Goal: Transaction & Acquisition: Subscribe to service/newsletter

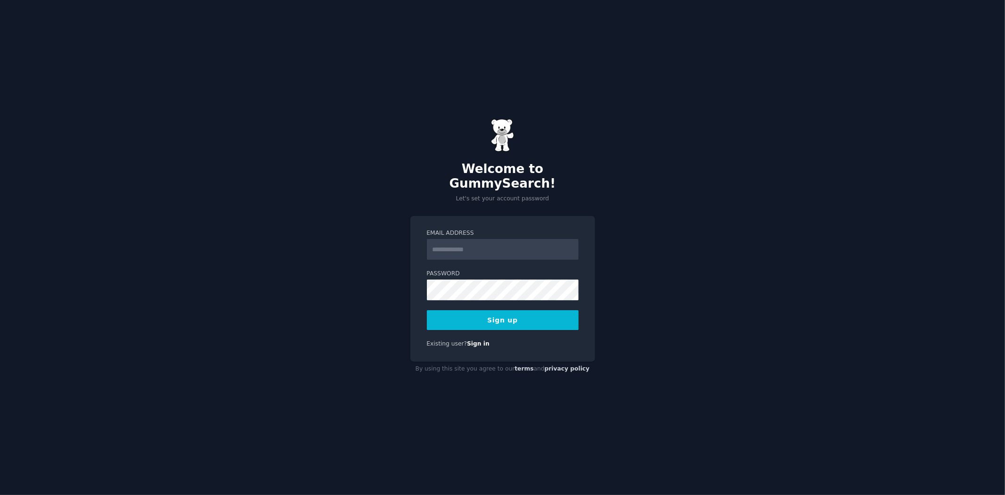
click at [489, 244] on input "Email Address" at bounding box center [503, 249] width 152 height 21
type input "**********"
click at [691, 275] on div "**********" at bounding box center [502, 247] width 1005 height 495
drag, startPoint x: 453, startPoint y: 311, endPoint x: 615, endPoint y: 362, distance: 169.4
click at [453, 311] on button "Sign up" at bounding box center [503, 320] width 152 height 20
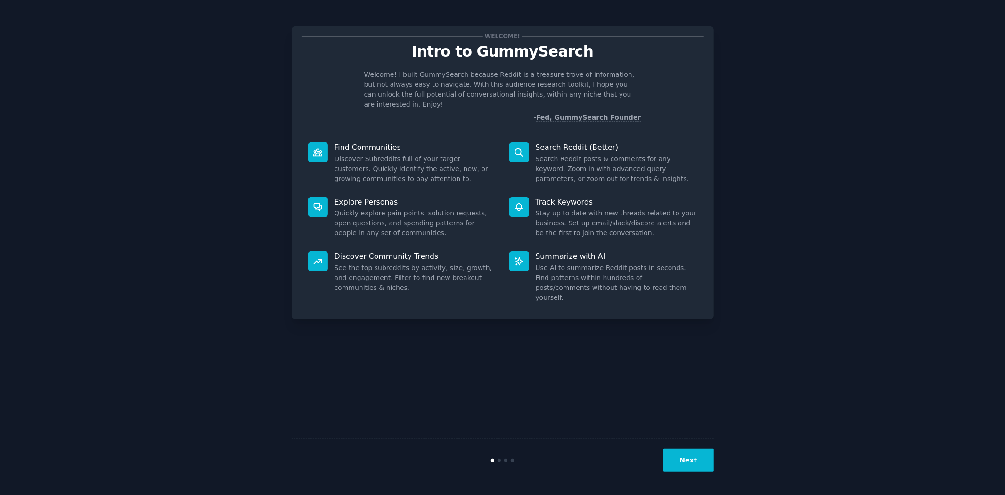
click at [691, 451] on button "Next" at bounding box center [688, 459] width 50 height 23
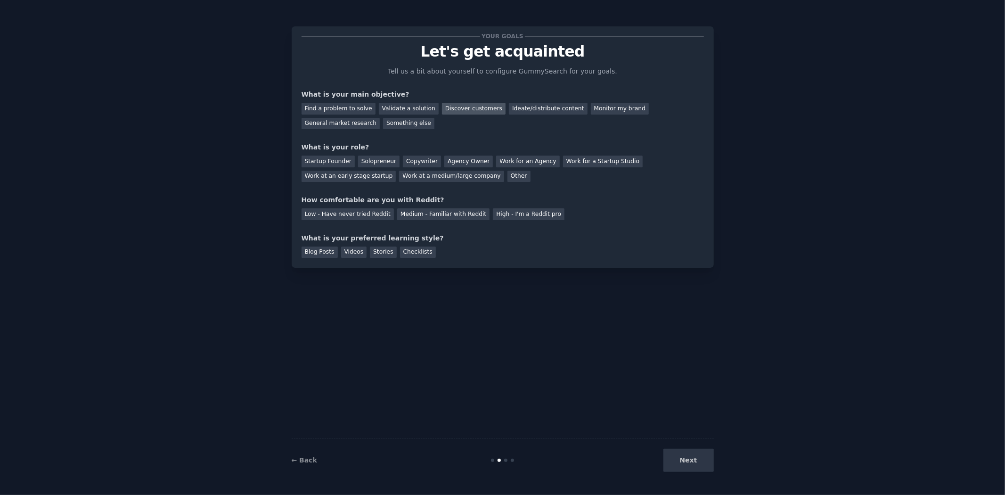
click at [442, 109] on div "Discover customers" at bounding box center [474, 109] width 64 height 12
drag, startPoint x: 625, startPoint y: 110, endPoint x: 538, endPoint y: 134, distance: 90.4
click at [380, 118] on div "General market research" at bounding box center [340, 124] width 79 height 12
drag, startPoint x: 452, startPoint y: 107, endPoint x: 493, endPoint y: 185, distance: 88.3
click at [452, 107] on div "Discover customers" at bounding box center [474, 109] width 64 height 12
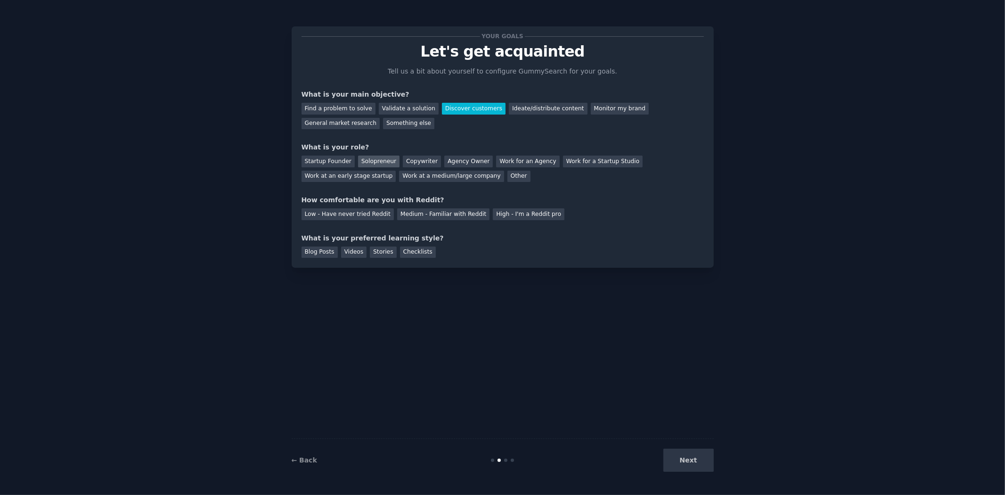
click at [384, 165] on div "Solopreneur" at bounding box center [378, 161] width 41 height 12
click at [683, 472] on div "← Back Next" at bounding box center [503, 459] width 422 height 43
click at [408, 214] on div "Medium - Familiar with Reddit" at bounding box center [443, 214] width 92 height 12
click at [325, 251] on div "Blog Posts" at bounding box center [319, 252] width 36 height 12
click at [679, 464] on button "Next" at bounding box center [688, 459] width 50 height 23
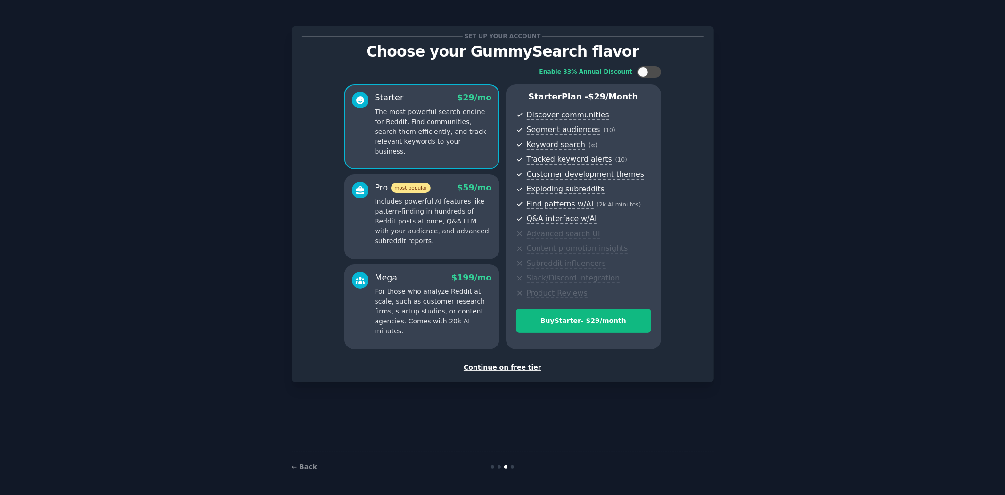
click at [522, 368] on div "Continue on free tier" at bounding box center [502, 367] width 402 height 10
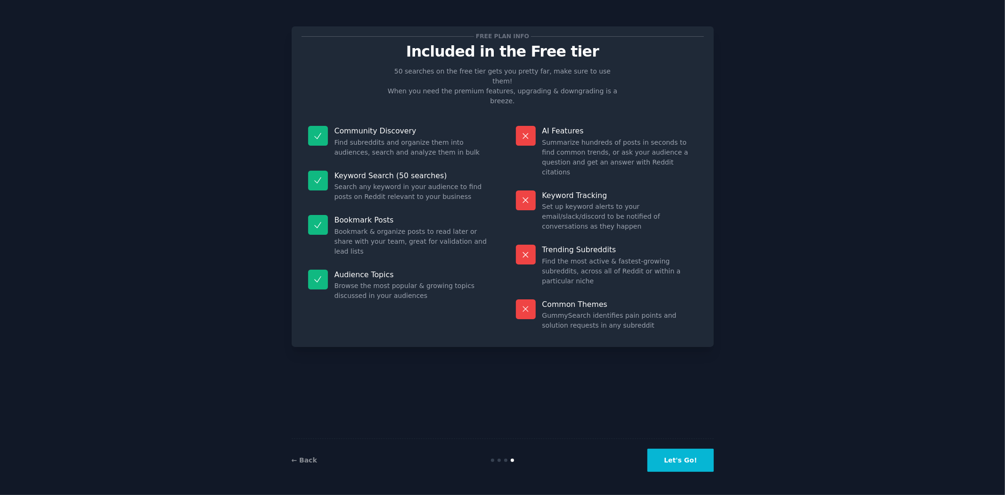
click at [688, 458] on button "Let's Go!" at bounding box center [680, 459] width 66 height 23
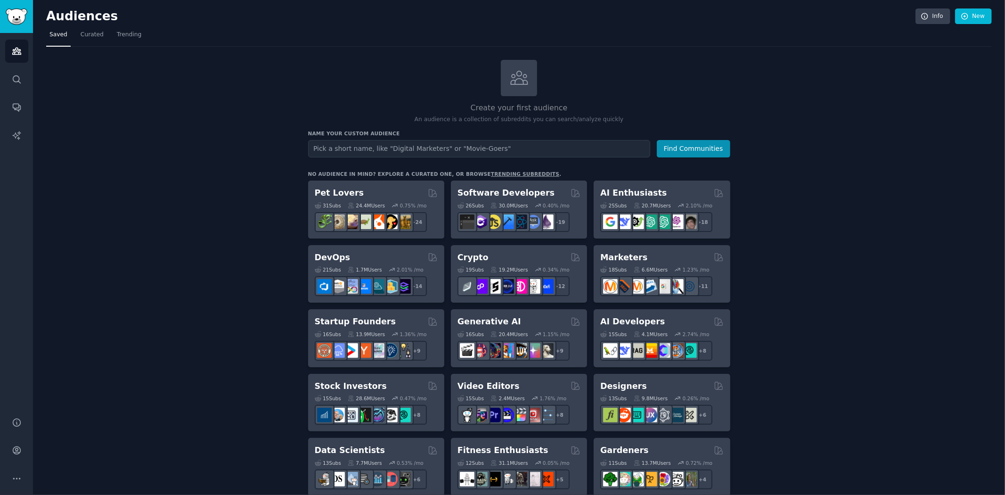
click at [399, 148] on input "text" at bounding box center [479, 148] width 342 height 17
click at [528, 153] on input "text" at bounding box center [479, 148] width 342 height 17
type input "supplement users"
click at [657, 140] on button "Find Communities" at bounding box center [693, 148] width 73 height 17
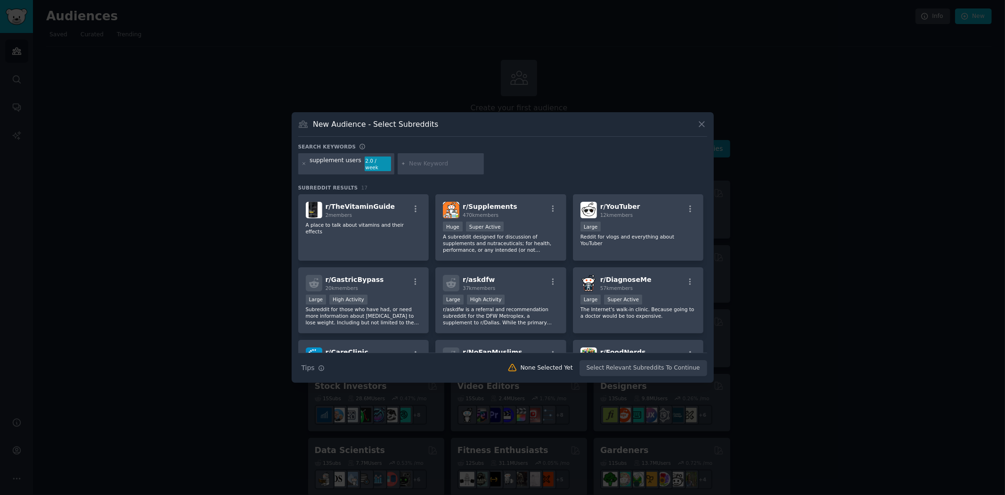
click at [447, 164] on input "text" at bounding box center [445, 164] width 72 height 8
